Goal: Information Seeking & Learning: Find specific fact

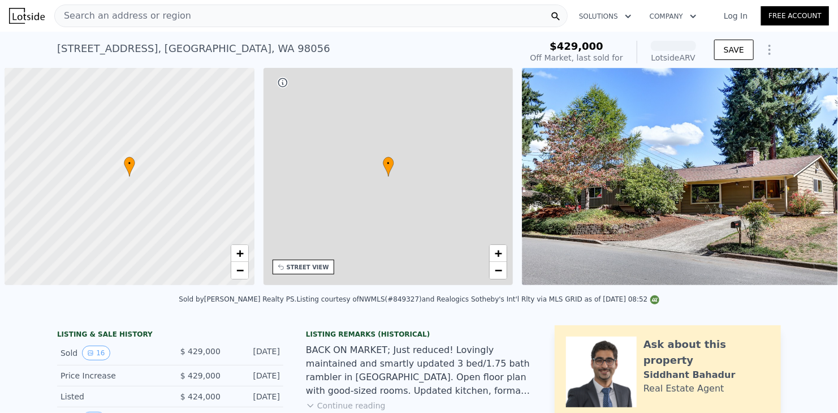
scroll to position [0, 5]
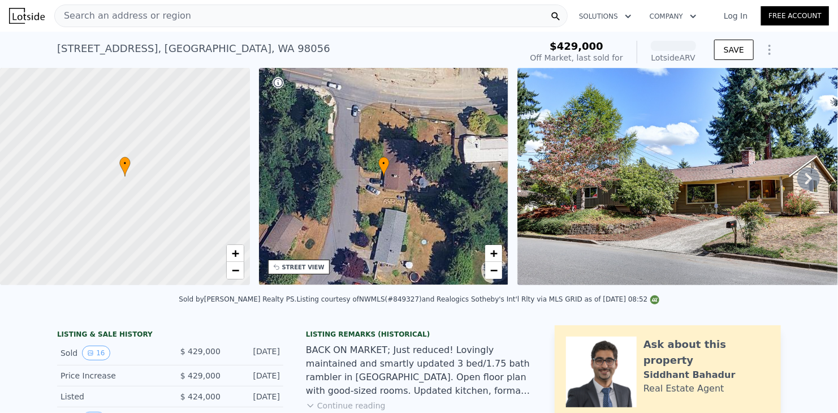
click at [203, 18] on div "Search an address or region" at bounding box center [311, 16] width 514 height 23
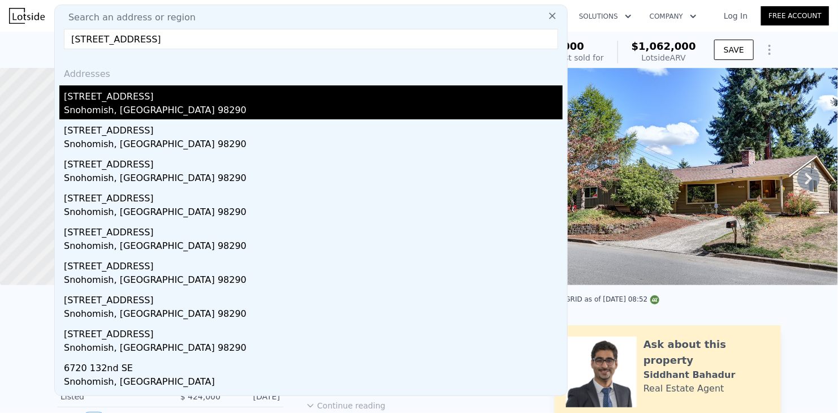
type input "[STREET_ADDRESS]"
click at [158, 109] on div "Snohomish, [GEOGRAPHIC_DATA] 98290" at bounding box center [313, 112] width 499 height 16
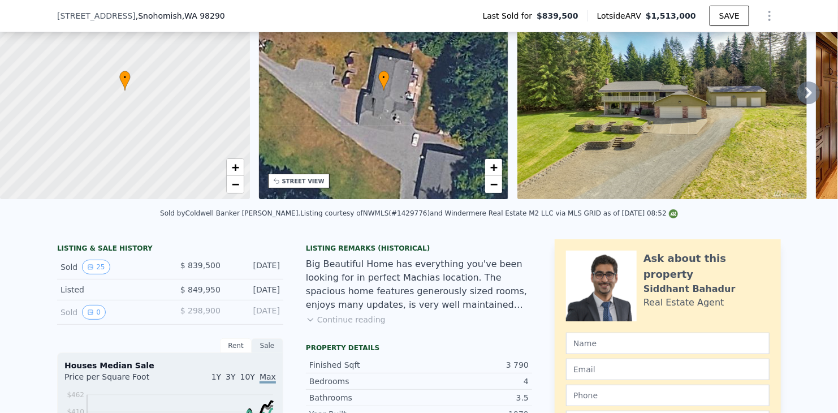
scroll to position [339, 0]
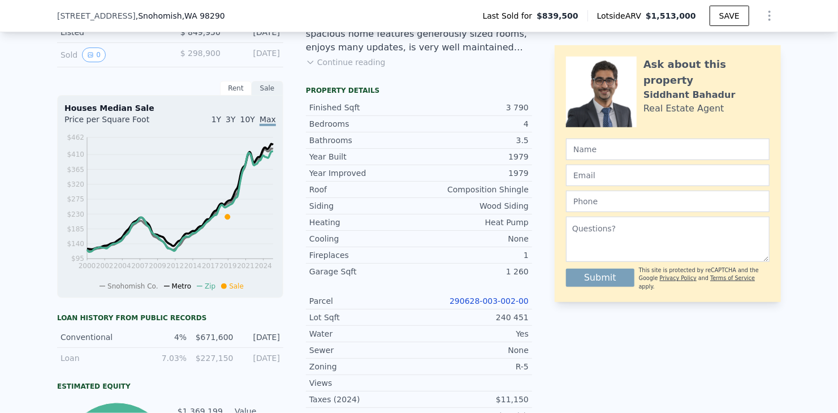
click at [477, 304] on link "290628-003-002-00" at bounding box center [489, 300] width 79 height 9
click at [480, 305] on link "290628-003-002-00" at bounding box center [489, 300] width 79 height 9
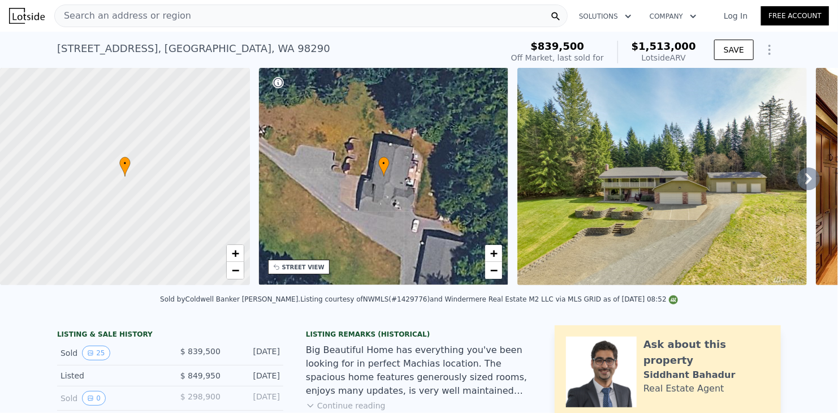
scroll to position [0, 0]
drag, startPoint x: 144, startPoint y: 186, endPoint x: 223, endPoint y: 244, distance: 98.7
click at [223, 244] on div at bounding box center [124, 181] width 300 height 261
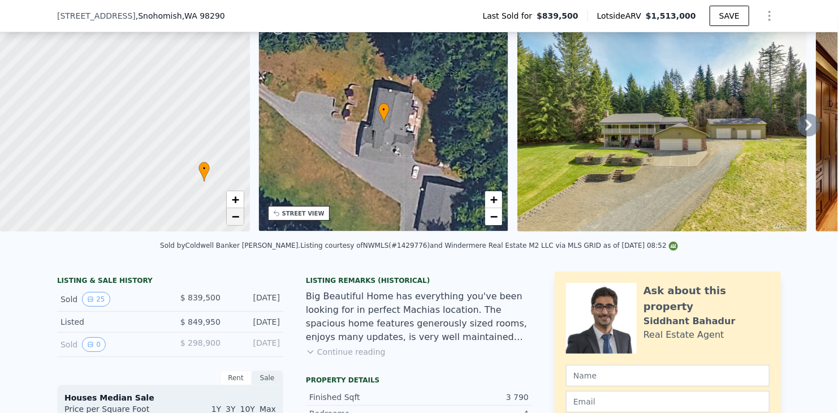
scroll to position [52, 0]
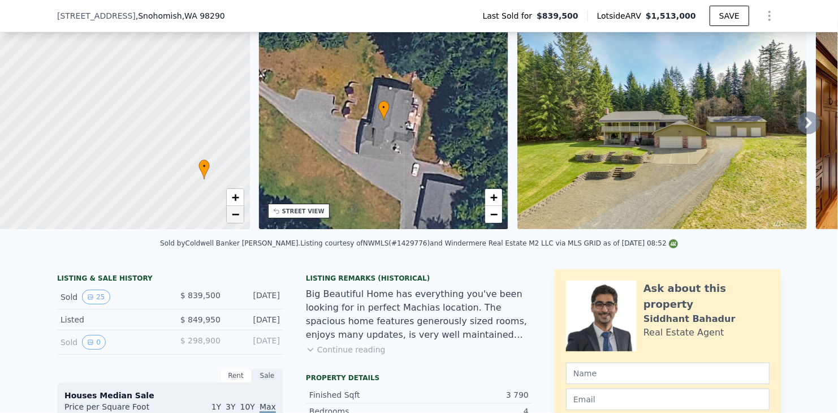
click at [231, 214] on link "−" at bounding box center [235, 214] width 17 height 17
drag, startPoint x: 185, startPoint y: 144, endPoint x: 184, endPoint y: 96, distance: 48.6
click at [184, 96] on div at bounding box center [125, 120] width 300 height 261
click at [233, 191] on span "+" at bounding box center [234, 197] width 7 height 14
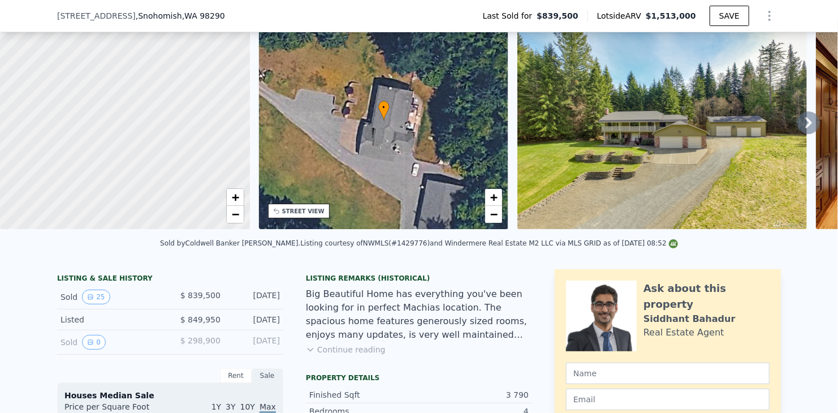
click at [798, 124] on icon at bounding box center [809, 122] width 23 height 23
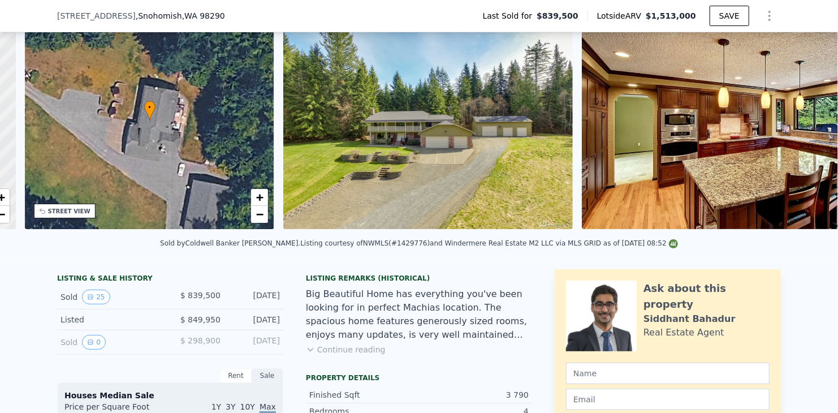
scroll to position [0, 263]
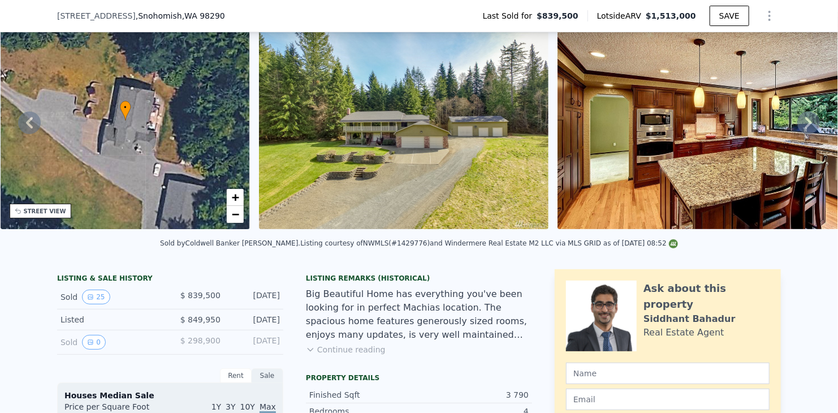
click at [805, 126] on icon at bounding box center [808, 122] width 7 height 11
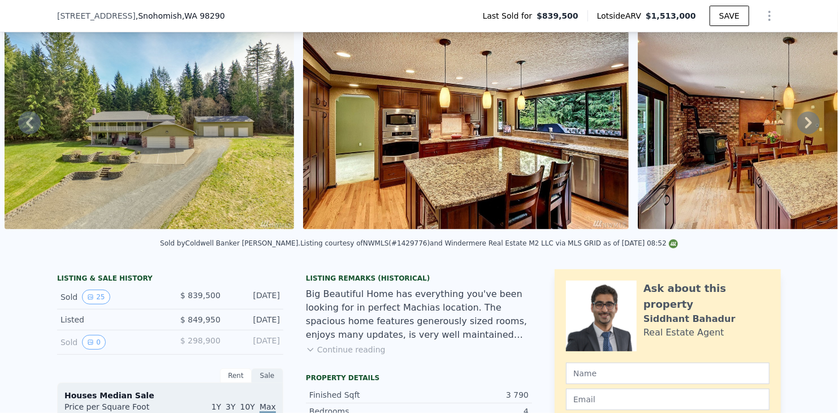
click at [805, 126] on icon at bounding box center [808, 122] width 7 height 11
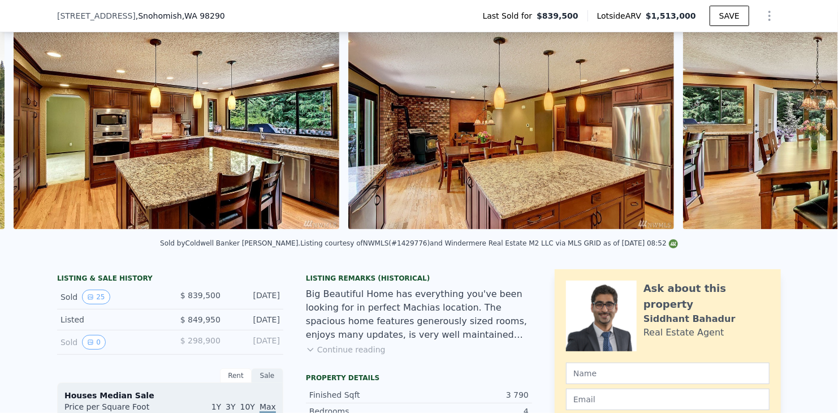
scroll to position [0, 816]
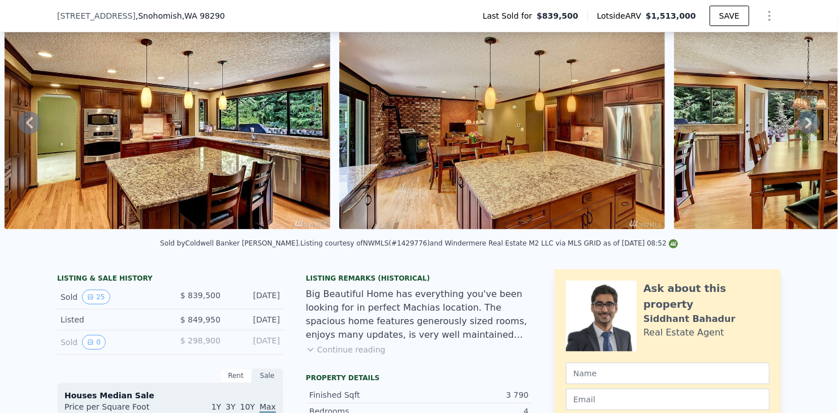
click at [804, 125] on icon at bounding box center [809, 122] width 23 height 23
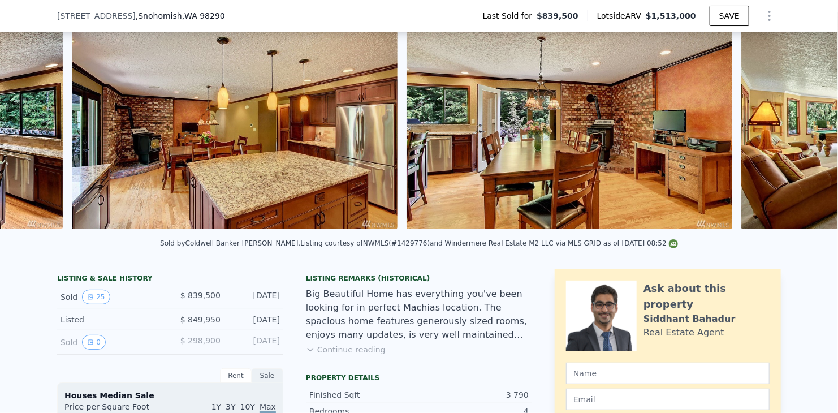
scroll to position [0, 1151]
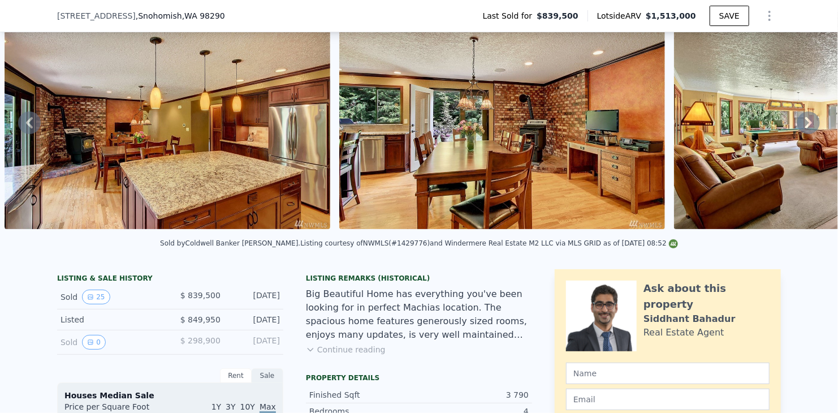
click at [805, 124] on icon at bounding box center [808, 122] width 7 height 11
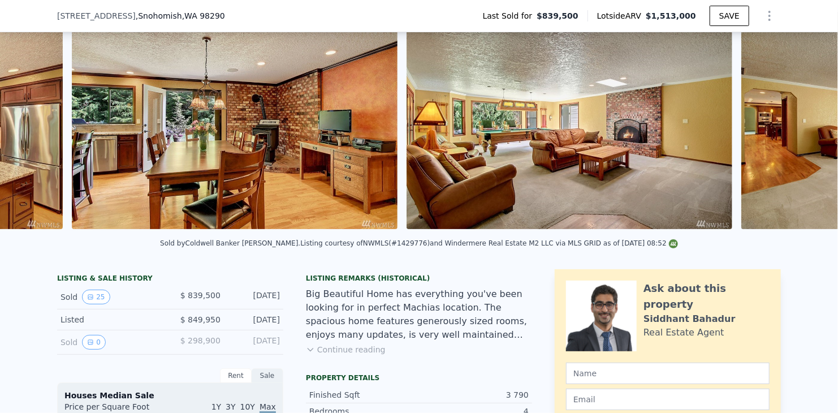
scroll to position [0, 1486]
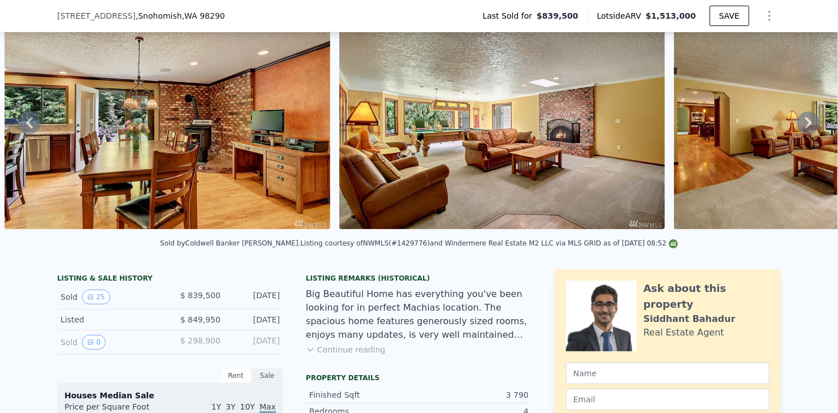
click at [805, 124] on icon at bounding box center [808, 122] width 7 height 11
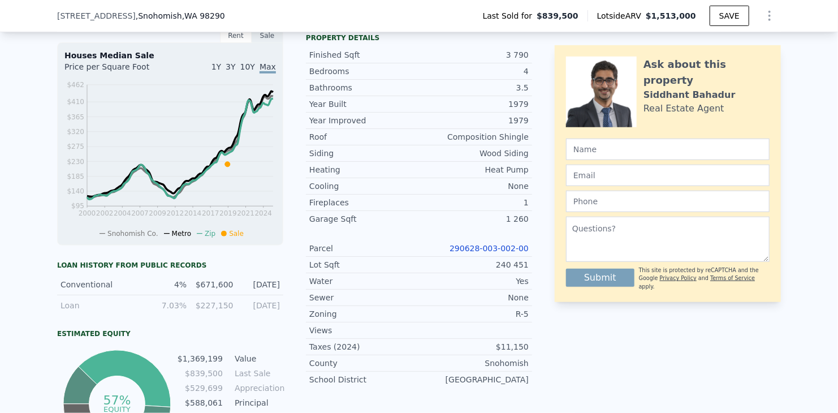
scroll to position [391, 0]
click at [475, 253] on link "290628-003-002-00" at bounding box center [489, 248] width 79 height 9
drag, startPoint x: 447, startPoint y: 252, endPoint x: 529, endPoint y: 251, distance: 82.0
click at [529, 251] on div "LISTING & SALE HISTORY Sold 25 $ 839,500 [DATE] Listed $ 849,950 [DATE] Sold 0 …" at bounding box center [419, 195] width 724 height 531
copy link "290628-003-002-00"
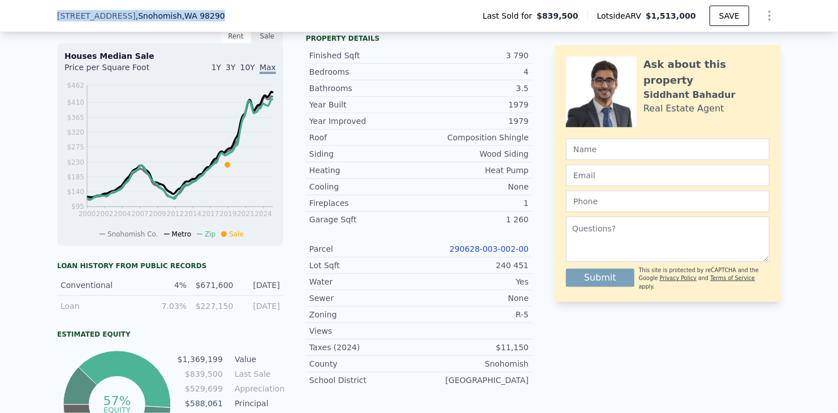
drag, startPoint x: 219, startPoint y: 15, endPoint x: 53, endPoint y: 19, distance: 166.9
click at [57, 19] on div "[STREET_ADDRESS] Last Sold for $839,500 Lotside ARV $1,513,000 SAVE" at bounding box center [419, 16] width 724 height 32
click at [65, 18] on span "[STREET_ADDRESS]" at bounding box center [96, 15] width 79 height 11
drag, startPoint x: 54, startPoint y: 14, endPoint x: 120, endPoint y: 12, distance: 66.2
click at [120, 12] on div "[STREET_ADDRESS]" at bounding box center [141, 15] width 168 height 11
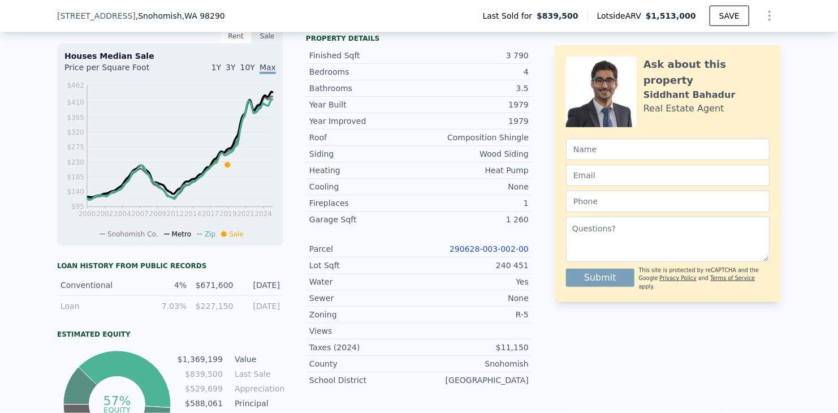
copy span "[STREET_ADDRESS]"
click at [87, 14] on span "[STREET_ADDRESS]" at bounding box center [96, 15] width 79 height 11
drag, startPoint x: 53, startPoint y: 15, endPoint x: 210, endPoint y: 18, distance: 157.3
click at [210, 18] on div "[STREET_ADDRESS]" at bounding box center [145, 15] width 177 height 11
copy div "[STREET_ADDRESS]"
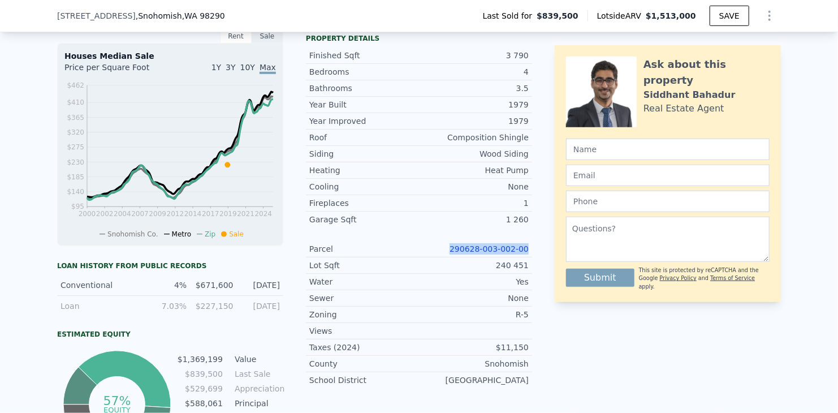
drag, startPoint x: 456, startPoint y: 255, endPoint x: 526, endPoint y: 255, distance: 69.6
click at [526, 255] on div "Parcel 290628-003-002-00" at bounding box center [419, 249] width 226 height 16
copy link "290628-003-002-00"
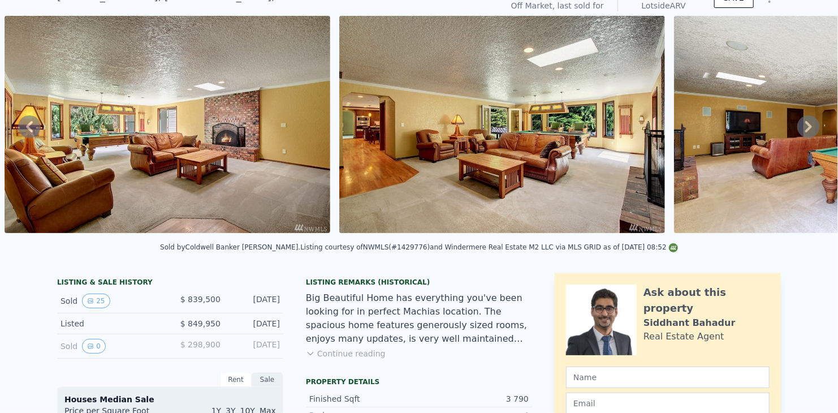
scroll to position [4, 0]
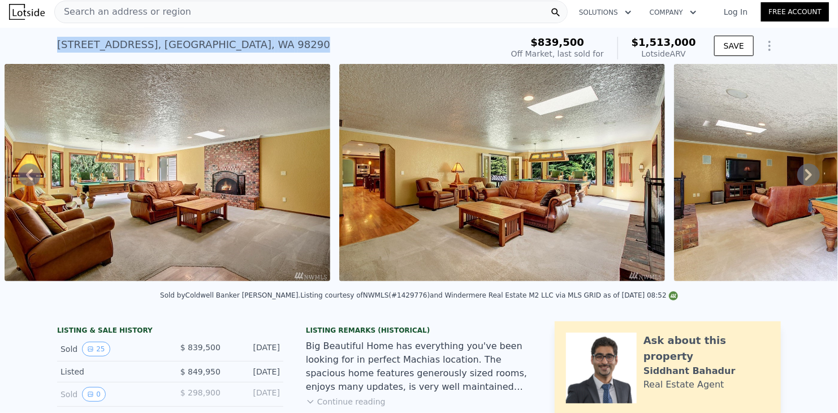
drag, startPoint x: 292, startPoint y: 40, endPoint x: 50, endPoint y: 38, distance: 242.7
click at [50, 38] on div "[STREET_ADDRESS] Sold [DATE] for $839,500 (~ARV $1.513m ) $839,500 Off Market, …" at bounding box center [419, 46] width 838 height 36
copy div "[STREET_ADDRESS]"
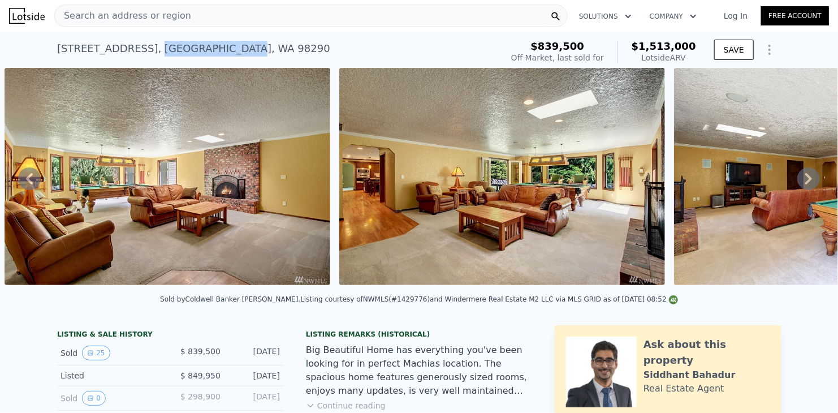
drag, startPoint x: 145, startPoint y: 48, endPoint x: 231, endPoint y: 49, distance: 85.4
click at [231, 49] on div "[STREET_ADDRESS]" at bounding box center [193, 49] width 273 height 16
copy div "[GEOGRAPHIC_DATA]"
click at [29, 184] on icon at bounding box center [29, 178] width 7 height 11
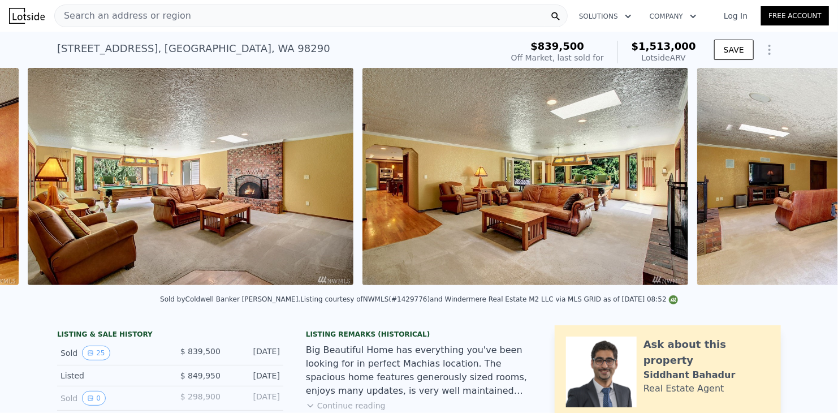
scroll to position [0, 1486]
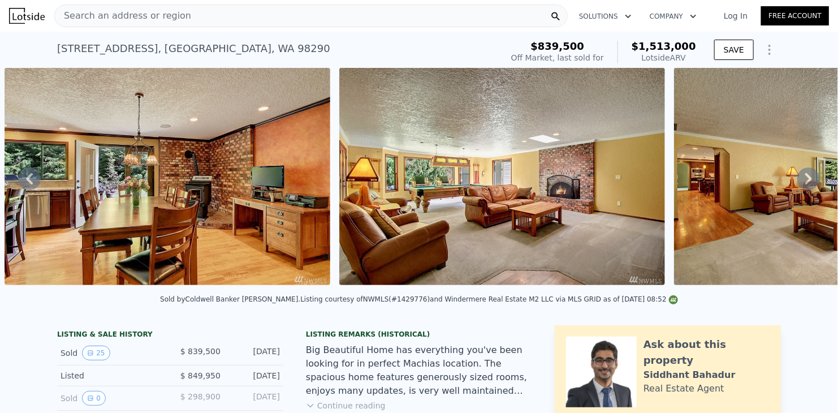
click at [27, 182] on icon at bounding box center [29, 178] width 7 height 11
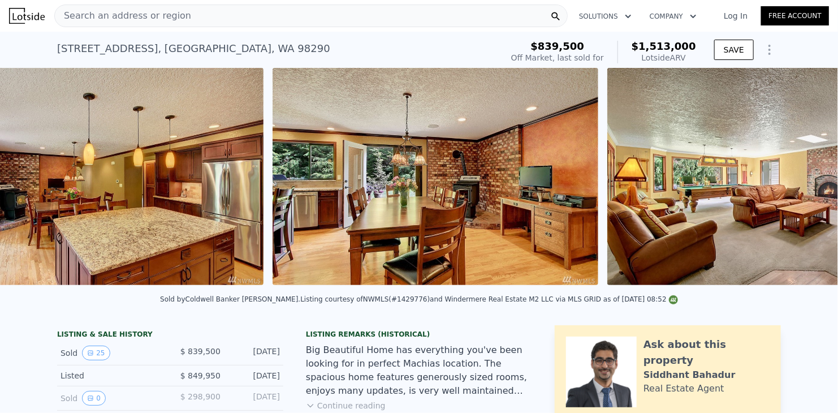
scroll to position [0, 1151]
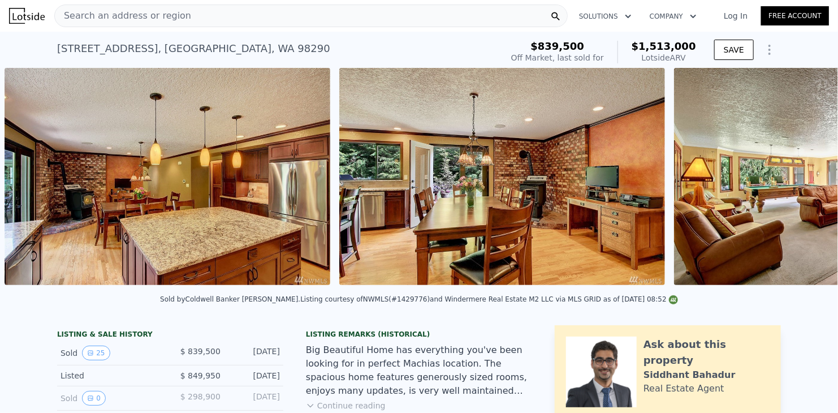
click at [154, 144] on img at bounding box center [168, 176] width 326 height 217
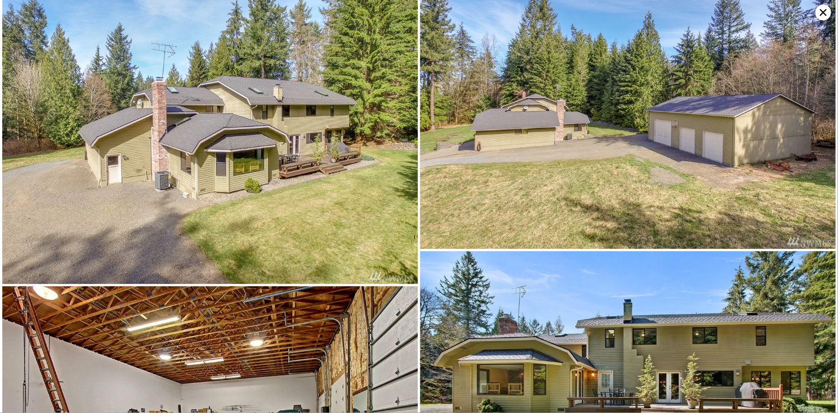
scroll to position [2802, 0]
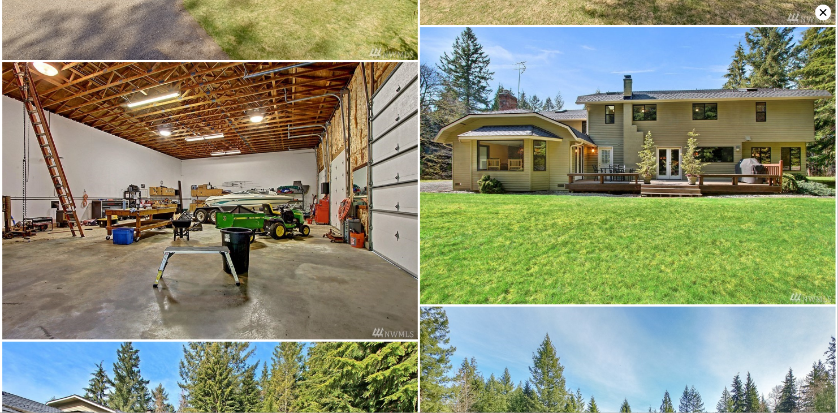
click at [249, 132] on img at bounding box center [210, 200] width 416 height 277
click at [249, 113] on img at bounding box center [210, 200] width 416 height 277
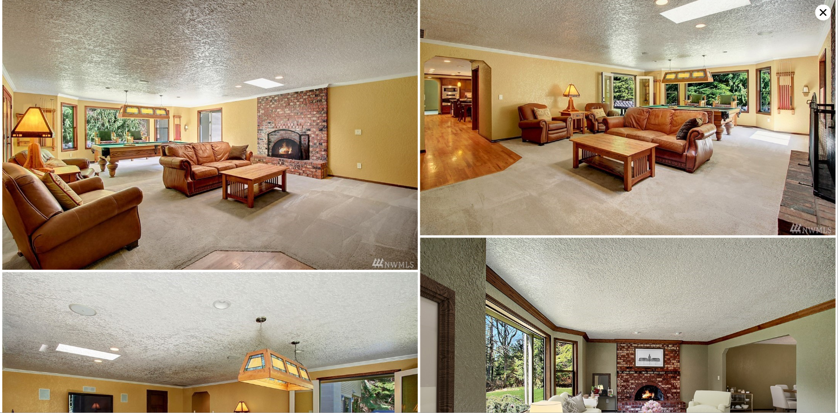
scroll to position [588, 0]
